Goal: Transaction & Acquisition: Purchase product/service

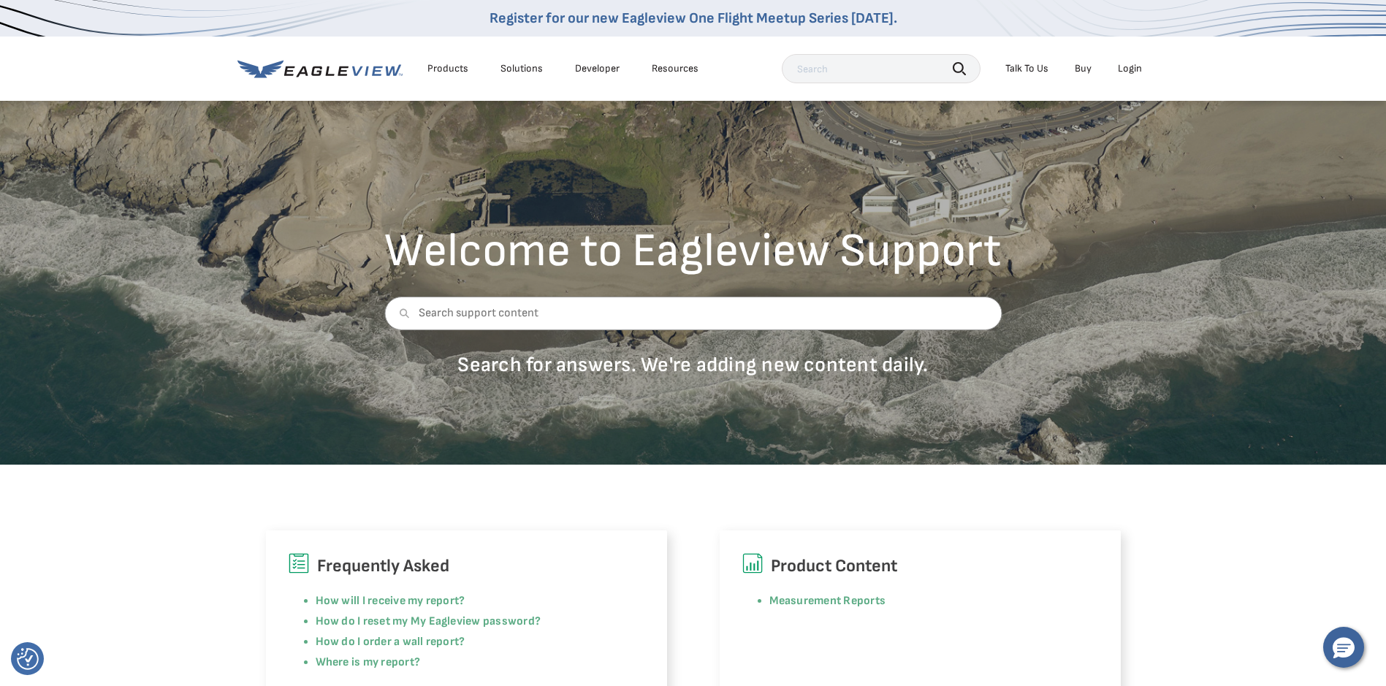
click at [1136, 63] on div "Login" at bounding box center [1130, 68] width 24 height 13
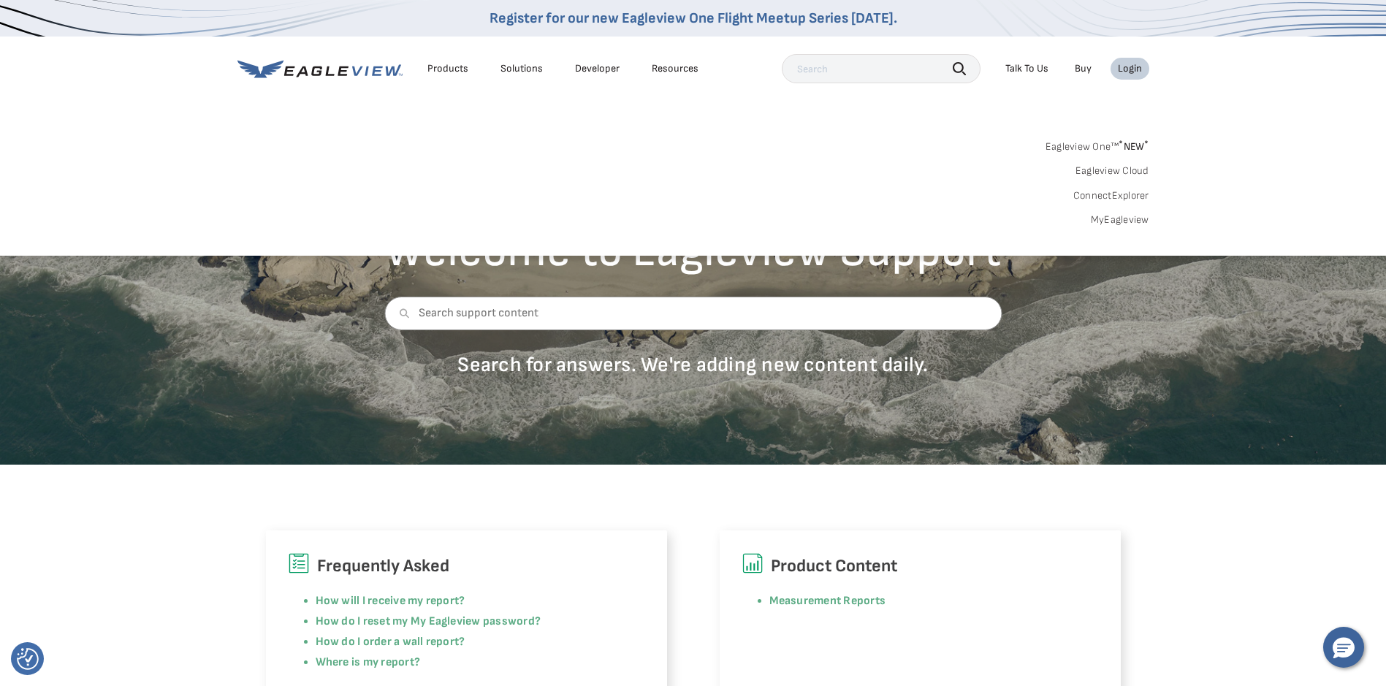
click at [1129, 224] on link "MyEagleview" at bounding box center [1120, 219] width 58 height 13
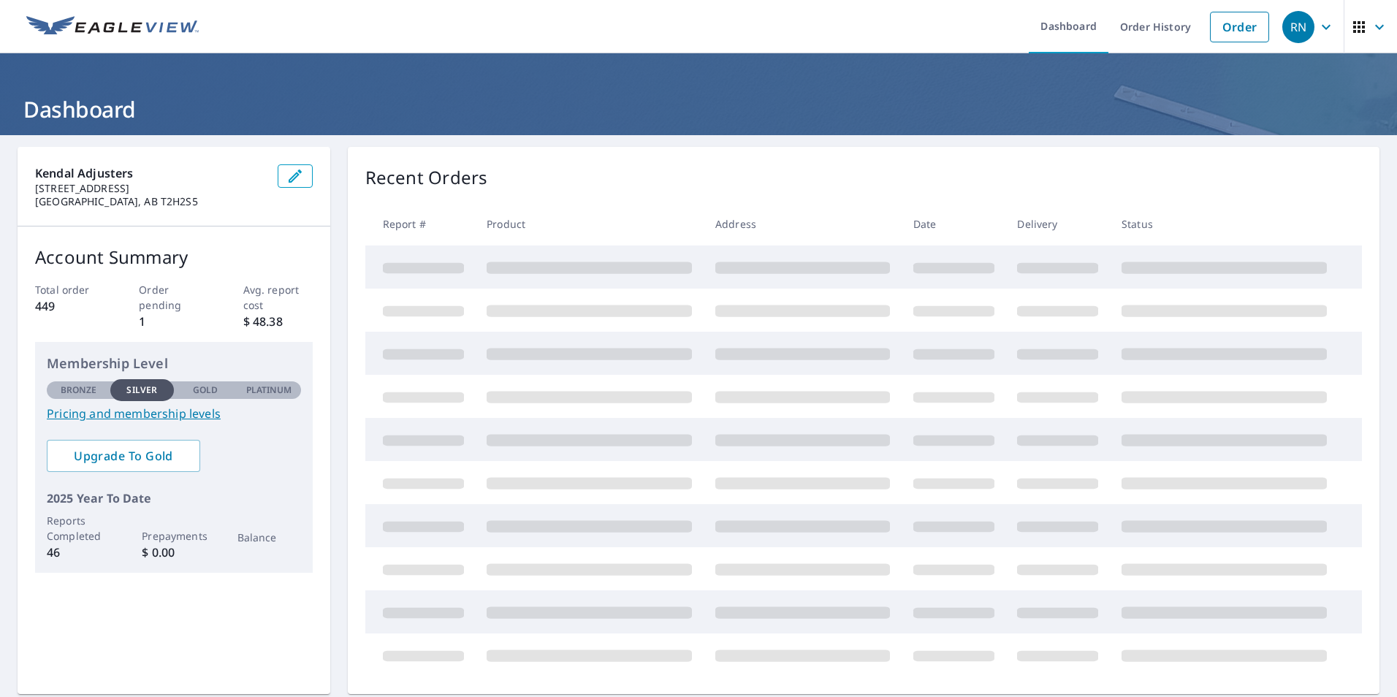
click at [1318, 23] on icon "button" at bounding box center [1327, 27] width 18 height 18
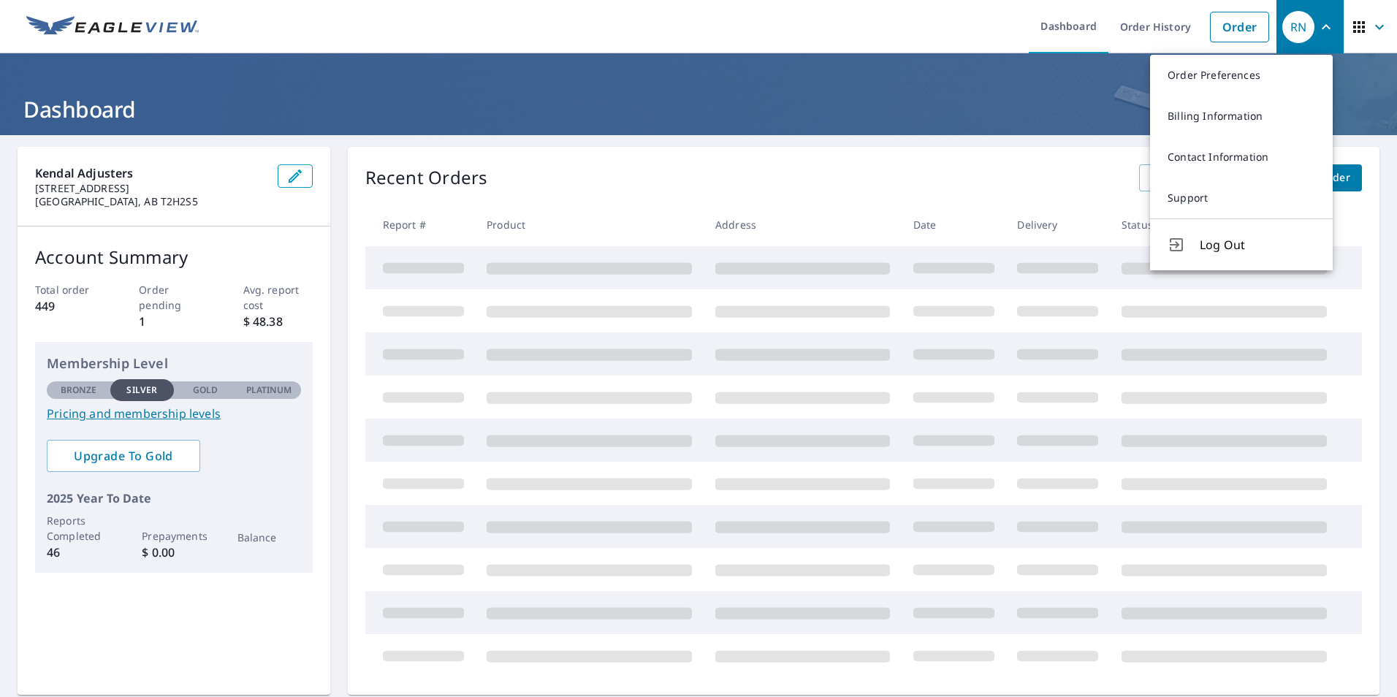
click at [1207, 112] on link "Billing Information" at bounding box center [1241, 116] width 183 height 41
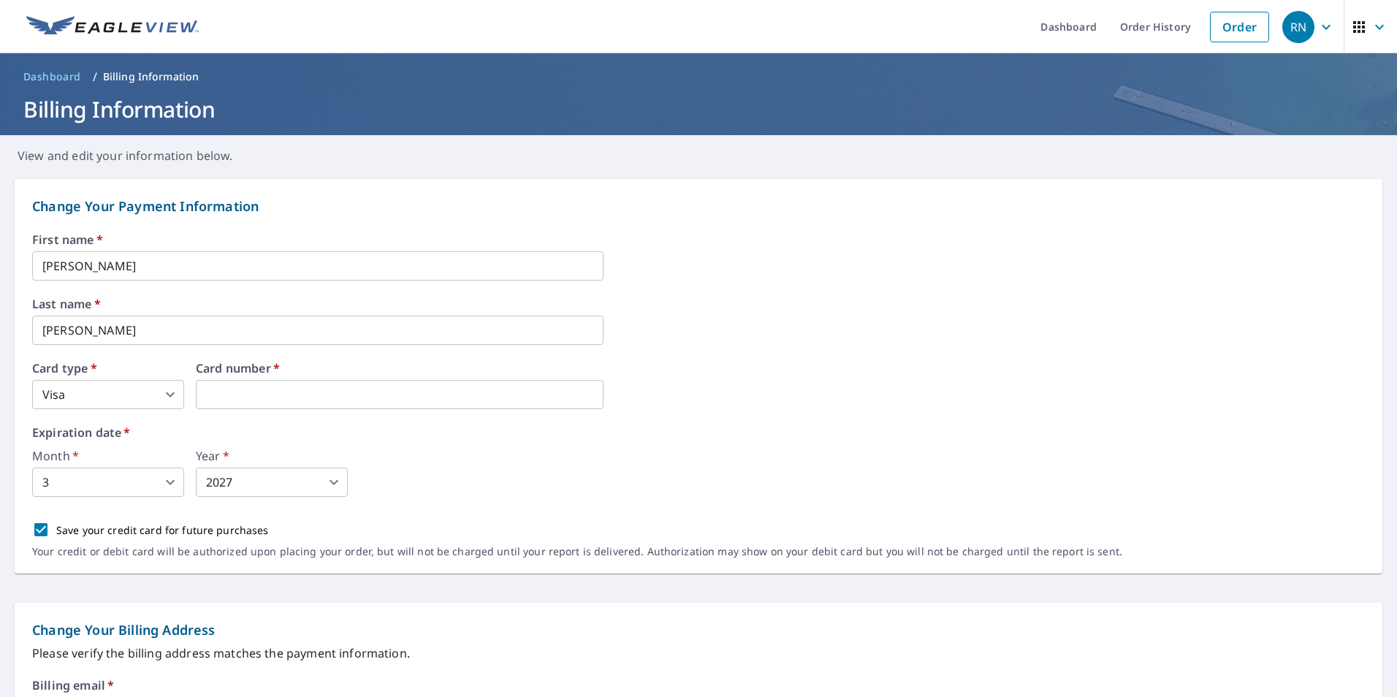
scroll to position [529, 0]
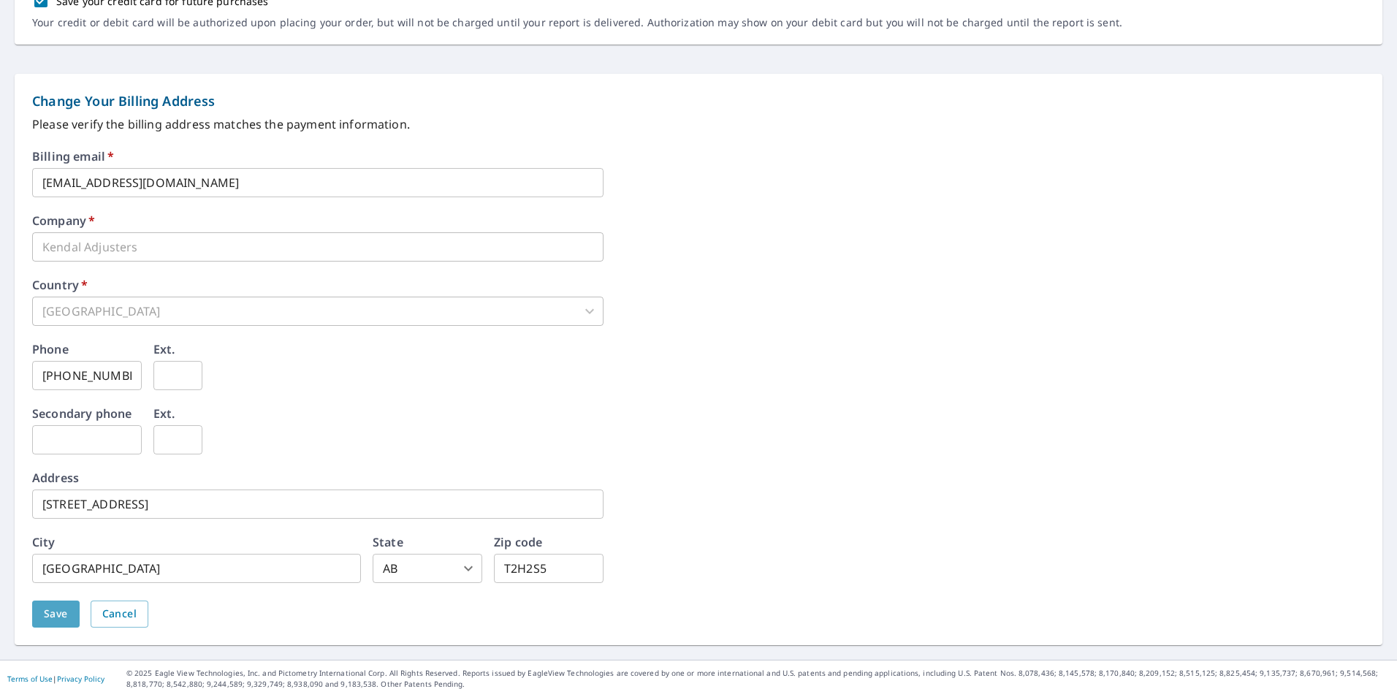
click at [65, 618] on span "Save" at bounding box center [56, 614] width 24 height 18
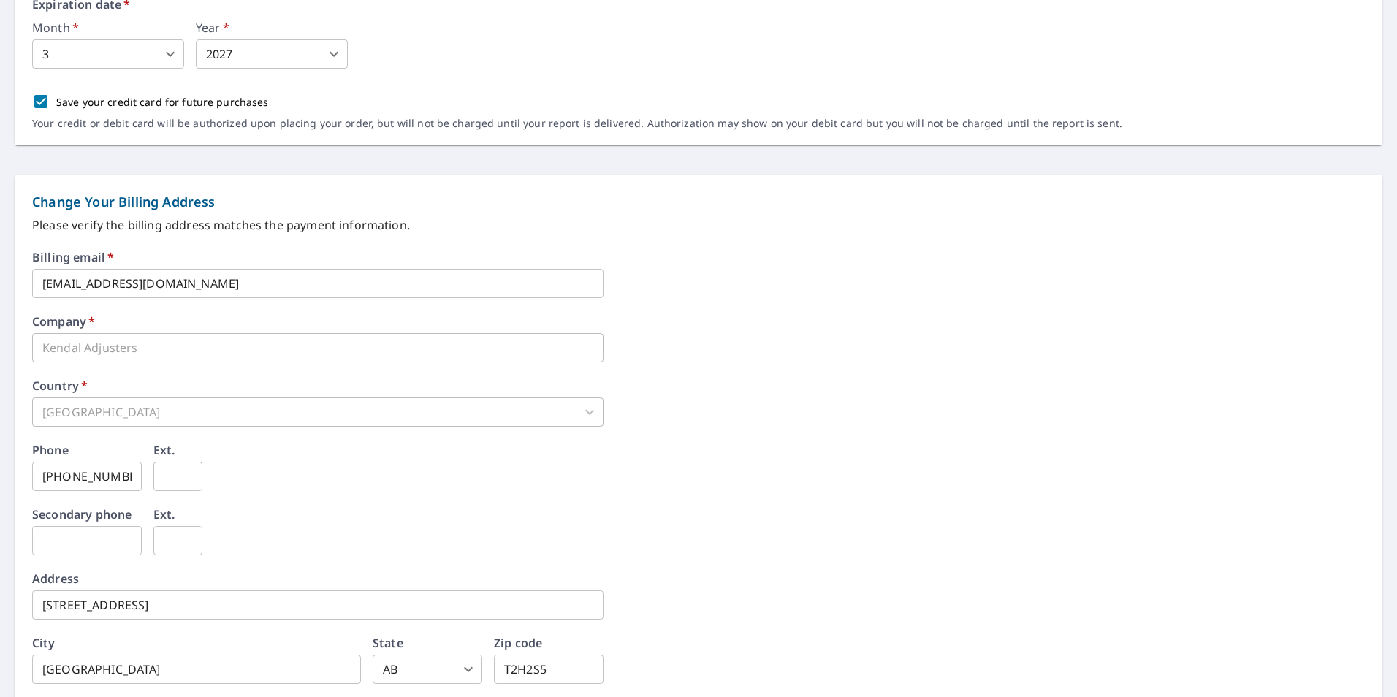
scroll to position [536, 0]
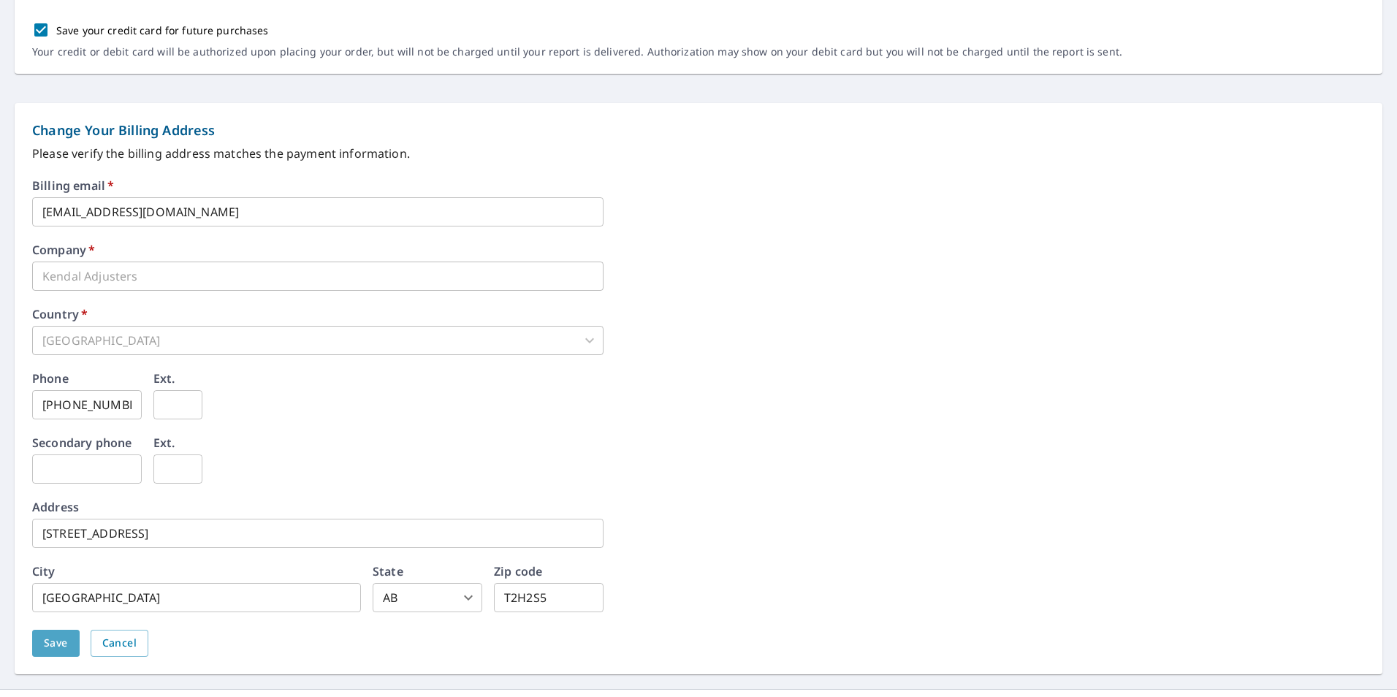
click at [53, 632] on button "Save" at bounding box center [56, 643] width 48 height 27
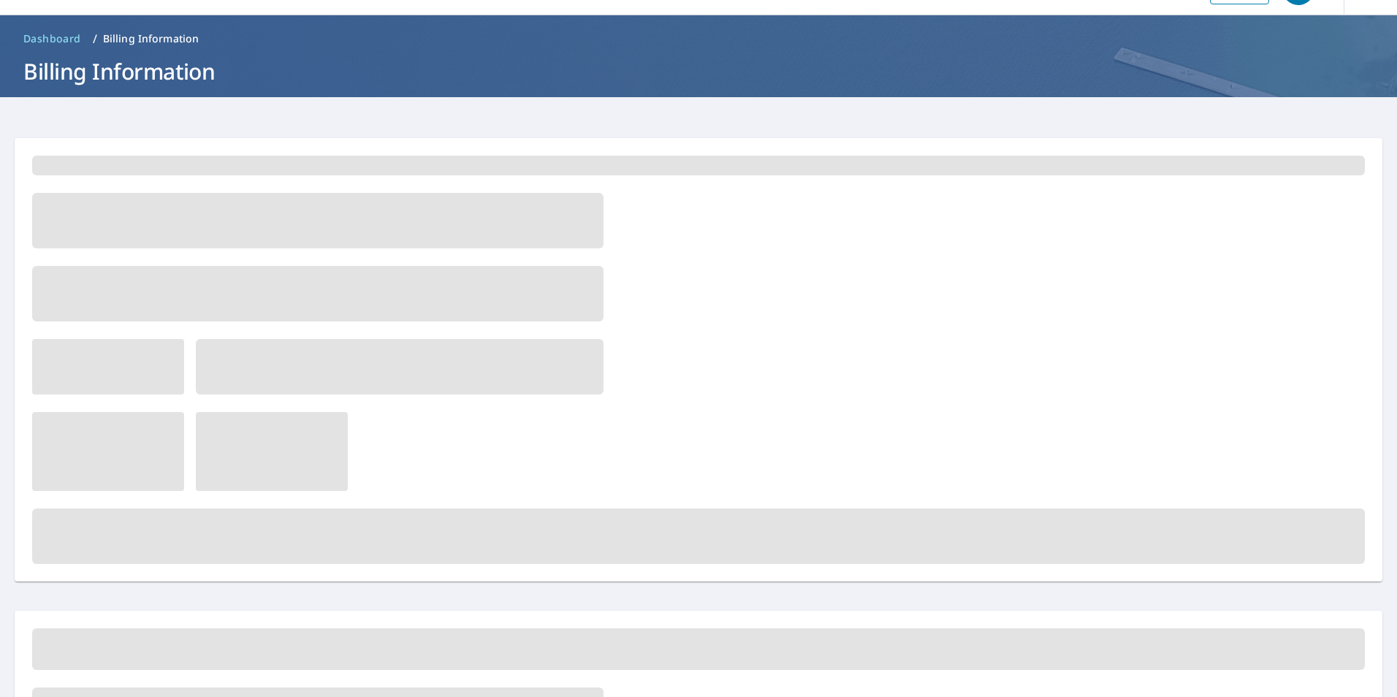
scroll to position [0, 0]
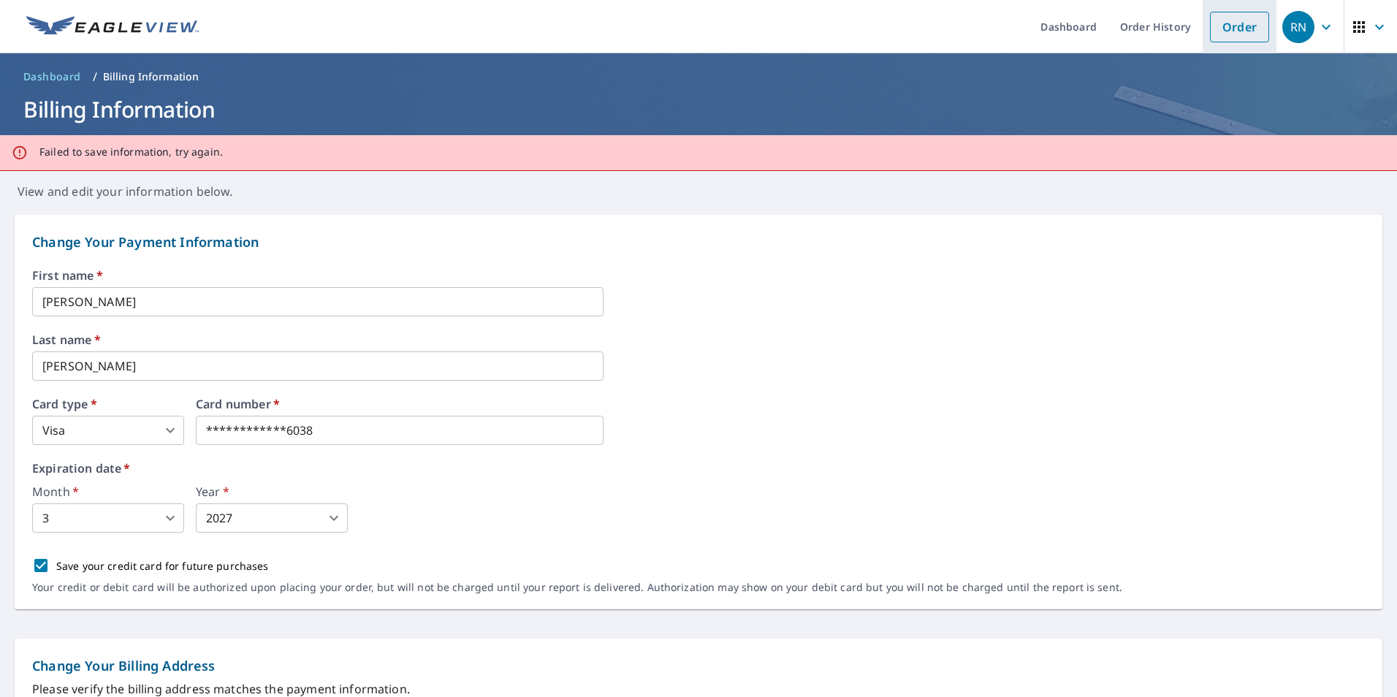
click at [1241, 18] on link "Order" at bounding box center [1239, 27] width 59 height 31
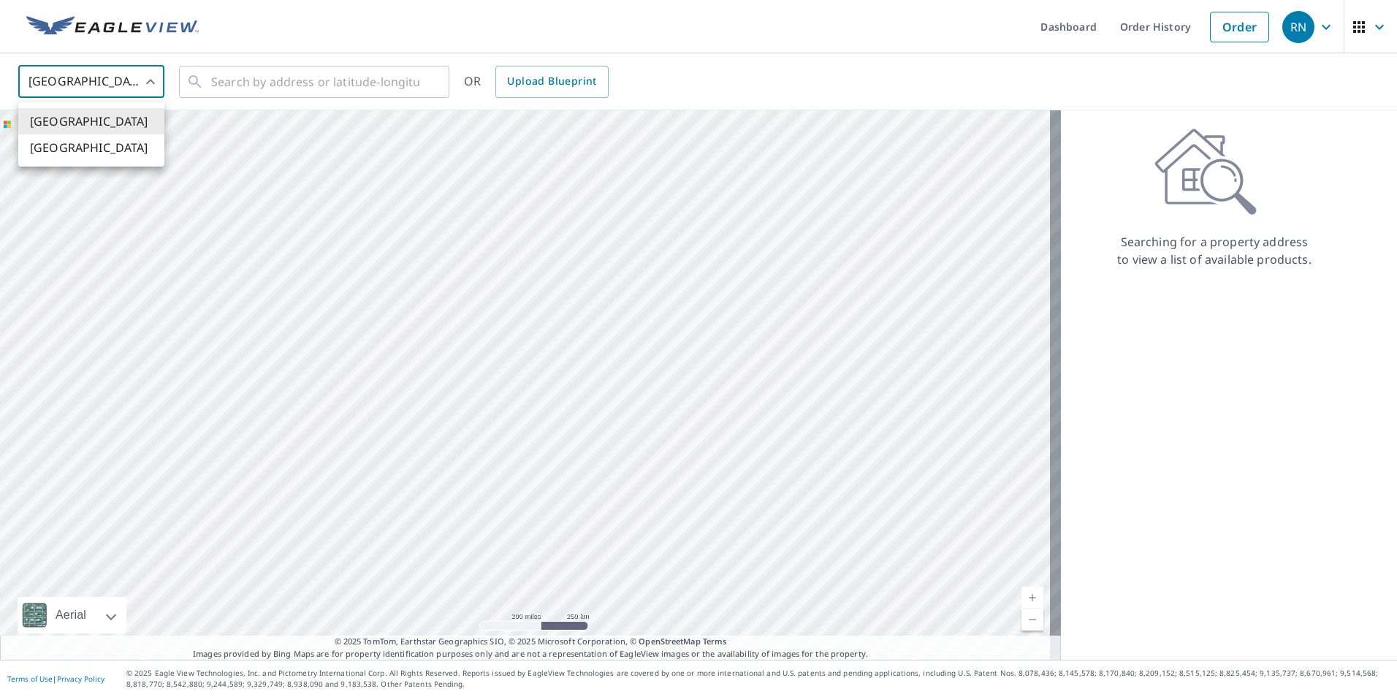
click at [107, 86] on body "RN RN Dashboard Order History Order RN United States US ​ ​ OR Upload Blueprint…" at bounding box center [698, 348] width 1397 height 697
click at [86, 145] on li "[GEOGRAPHIC_DATA]" at bounding box center [91, 147] width 146 height 26
type input "CA"
click at [283, 83] on input "text" at bounding box center [315, 81] width 208 height 41
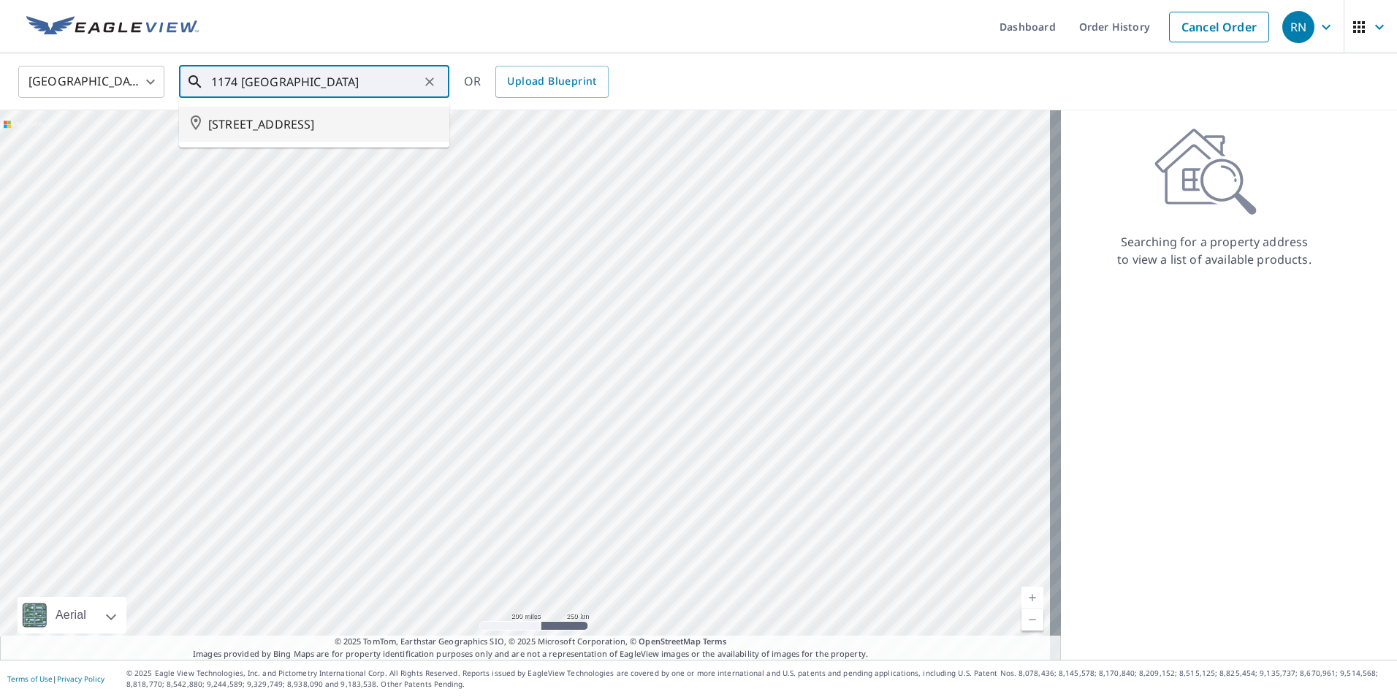
click at [276, 114] on li "[STREET_ADDRESS]" at bounding box center [314, 124] width 270 height 35
type input "[STREET_ADDRESS]"
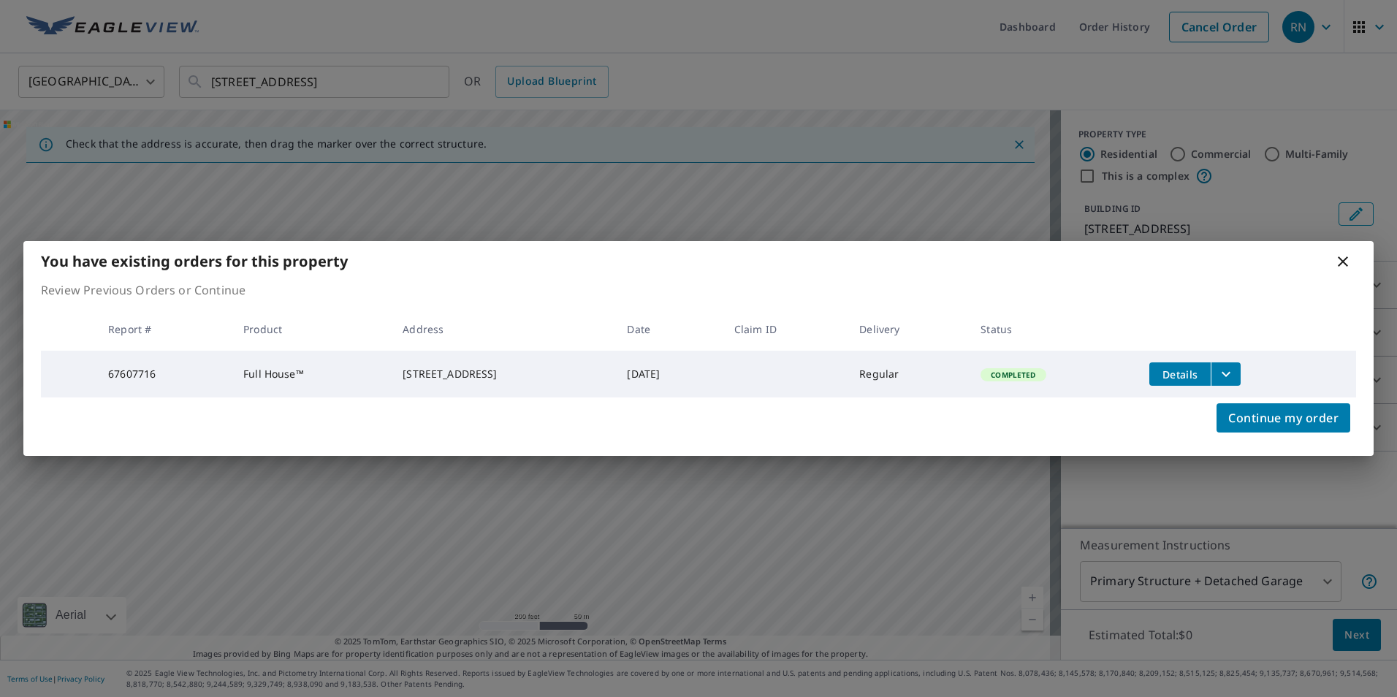
click at [1345, 261] on icon at bounding box center [1343, 262] width 10 height 10
